Goal: Transaction & Acquisition: Download file/media

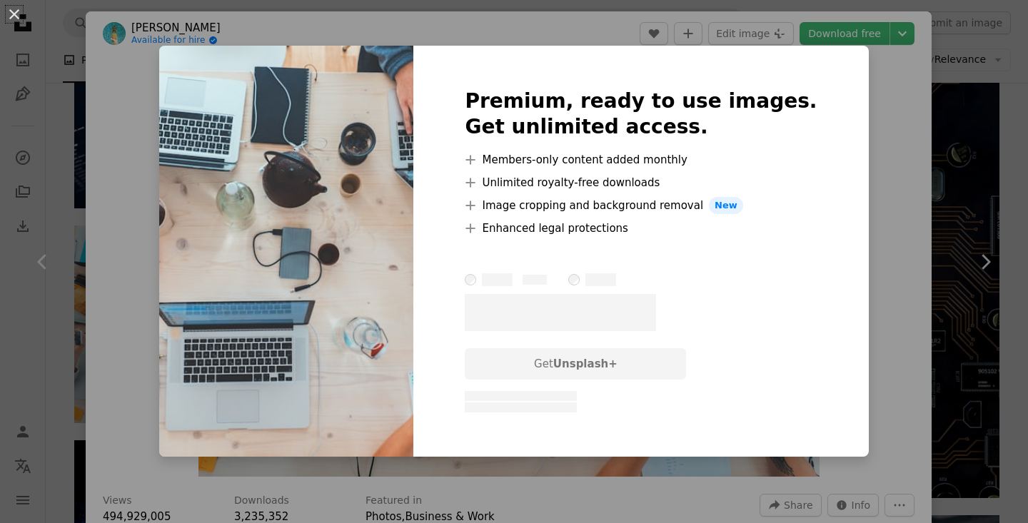
scroll to position [400, 0]
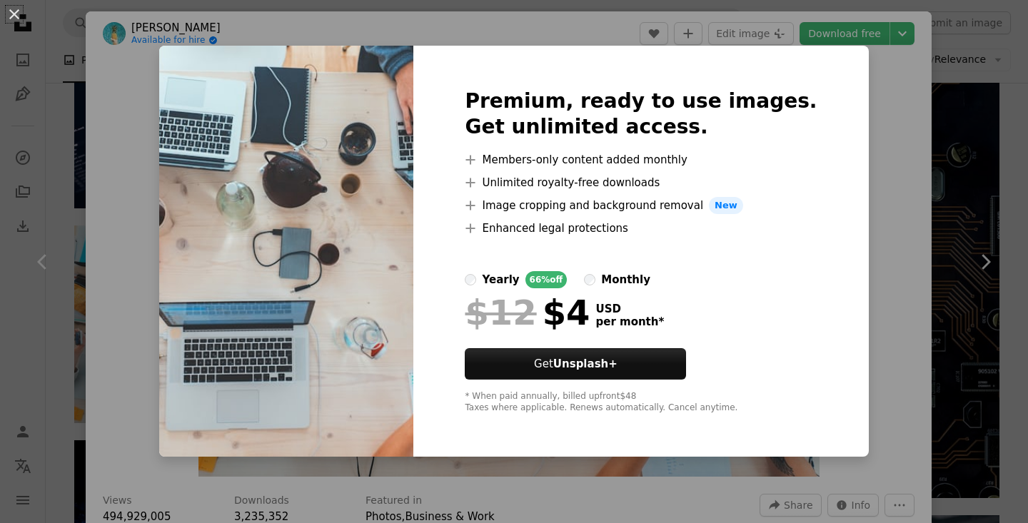
click at [197, 196] on img at bounding box center [286, 251] width 254 height 411
click at [895, 119] on div "An X shape Premium, ready to use images. Get unlimited access. A plus sign Memb…" at bounding box center [514, 261] width 1028 height 523
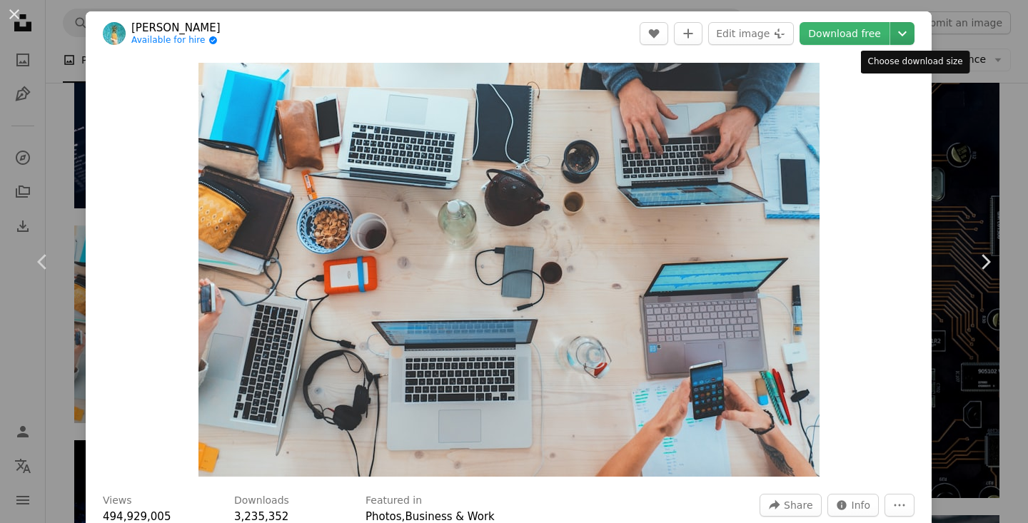
click at [907, 34] on icon "Choose download size" at bounding box center [902, 33] width 9 height 5
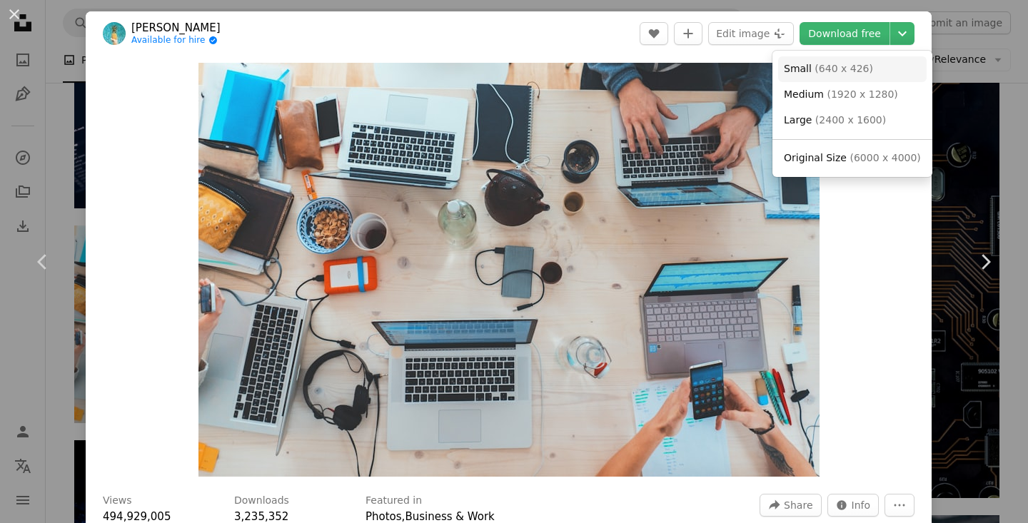
click at [866, 64] on span "( 640 x 426 )" at bounding box center [844, 68] width 59 height 11
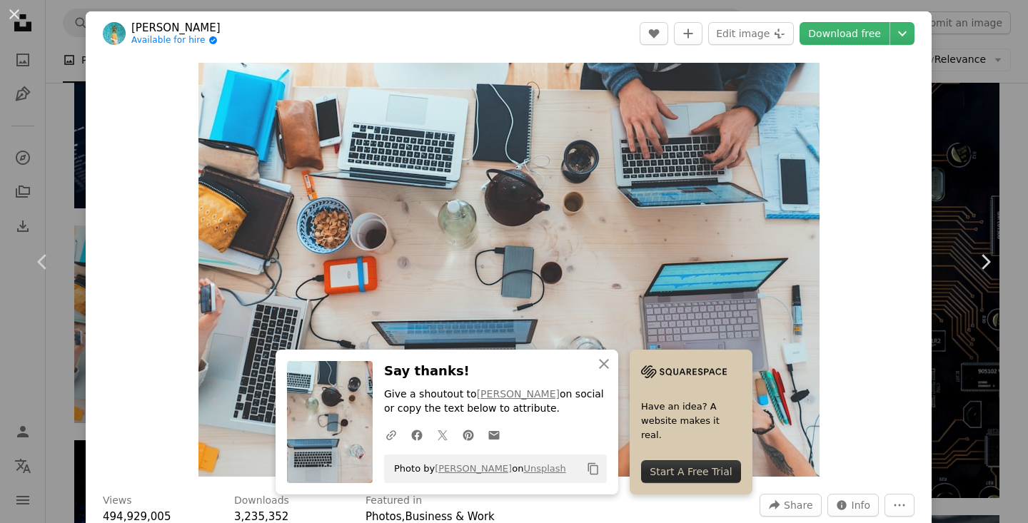
click at [1012, 154] on div "An X shape Chevron left Chevron right [PERSON_NAME] Available for hire A checkm…" at bounding box center [514, 261] width 1028 height 523
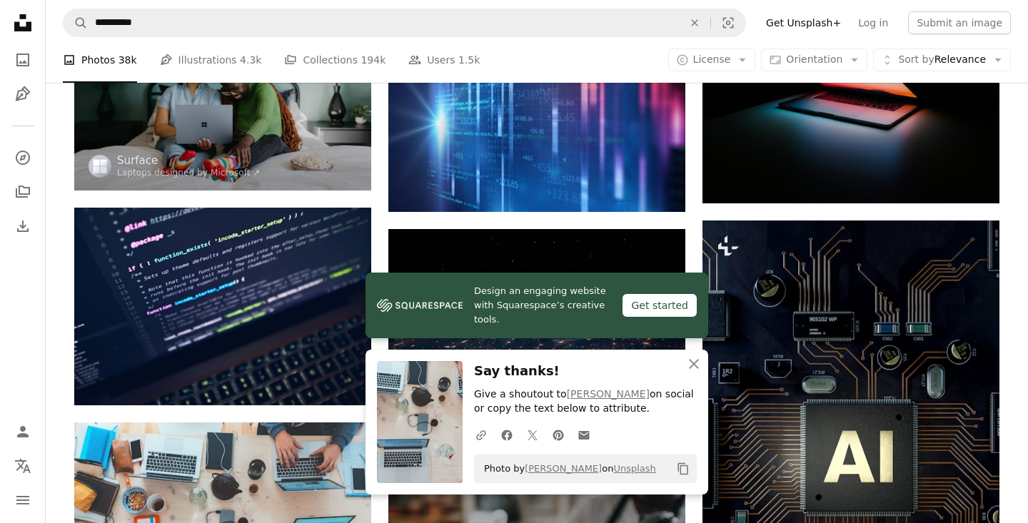
scroll to position [195, 0]
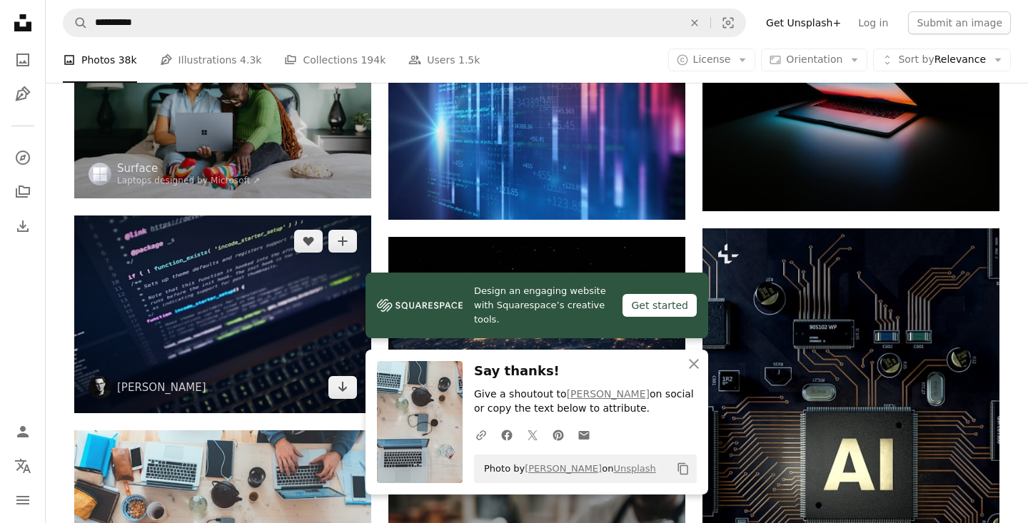
click at [230, 280] on img at bounding box center [222, 315] width 297 height 198
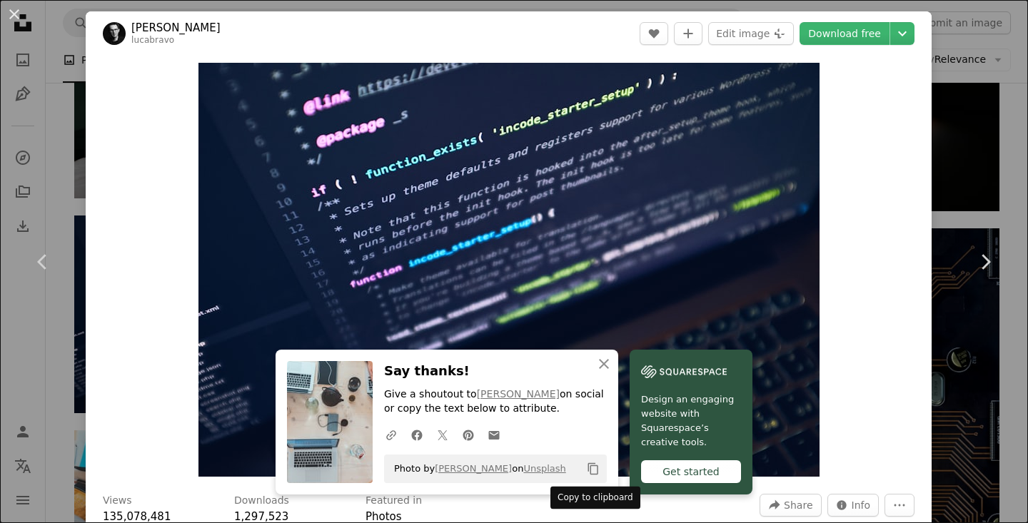
click at [593, 468] on icon "Copy content" at bounding box center [593, 469] width 13 height 13
click at [607, 368] on icon "An X shape" at bounding box center [603, 364] width 17 height 17
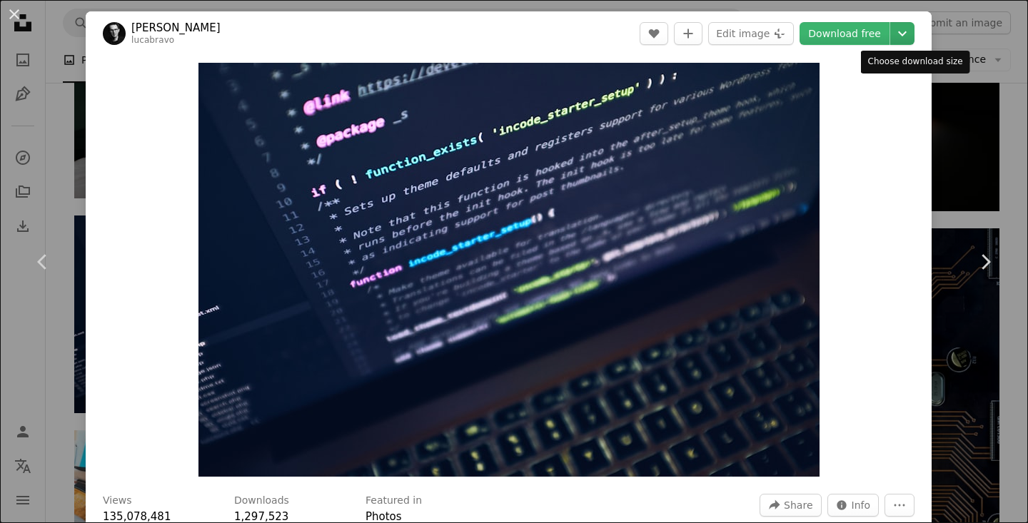
click at [914, 27] on icon "Chevron down" at bounding box center [902, 33] width 23 height 17
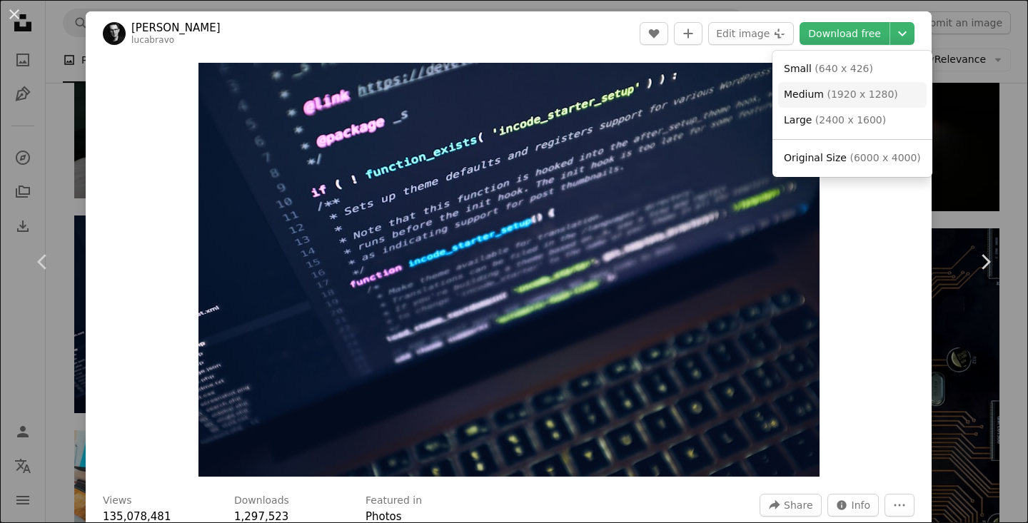
click at [860, 91] on span "( 1920 x 1280 )" at bounding box center [862, 94] width 71 height 11
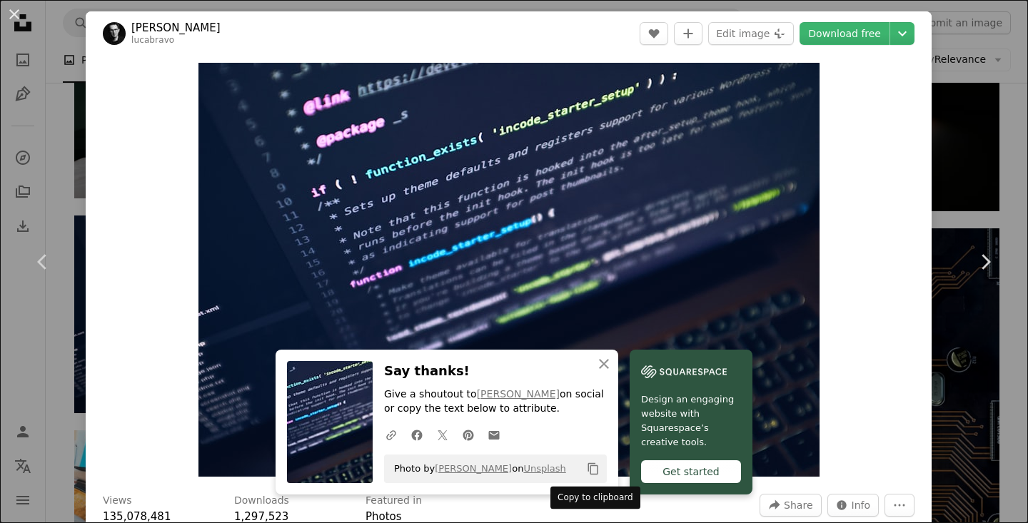
click at [594, 471] on icon "Copy content" at bounding box center [593, 469] width 13 height 13
